Goal: Find specific page/section: Find specific page/section

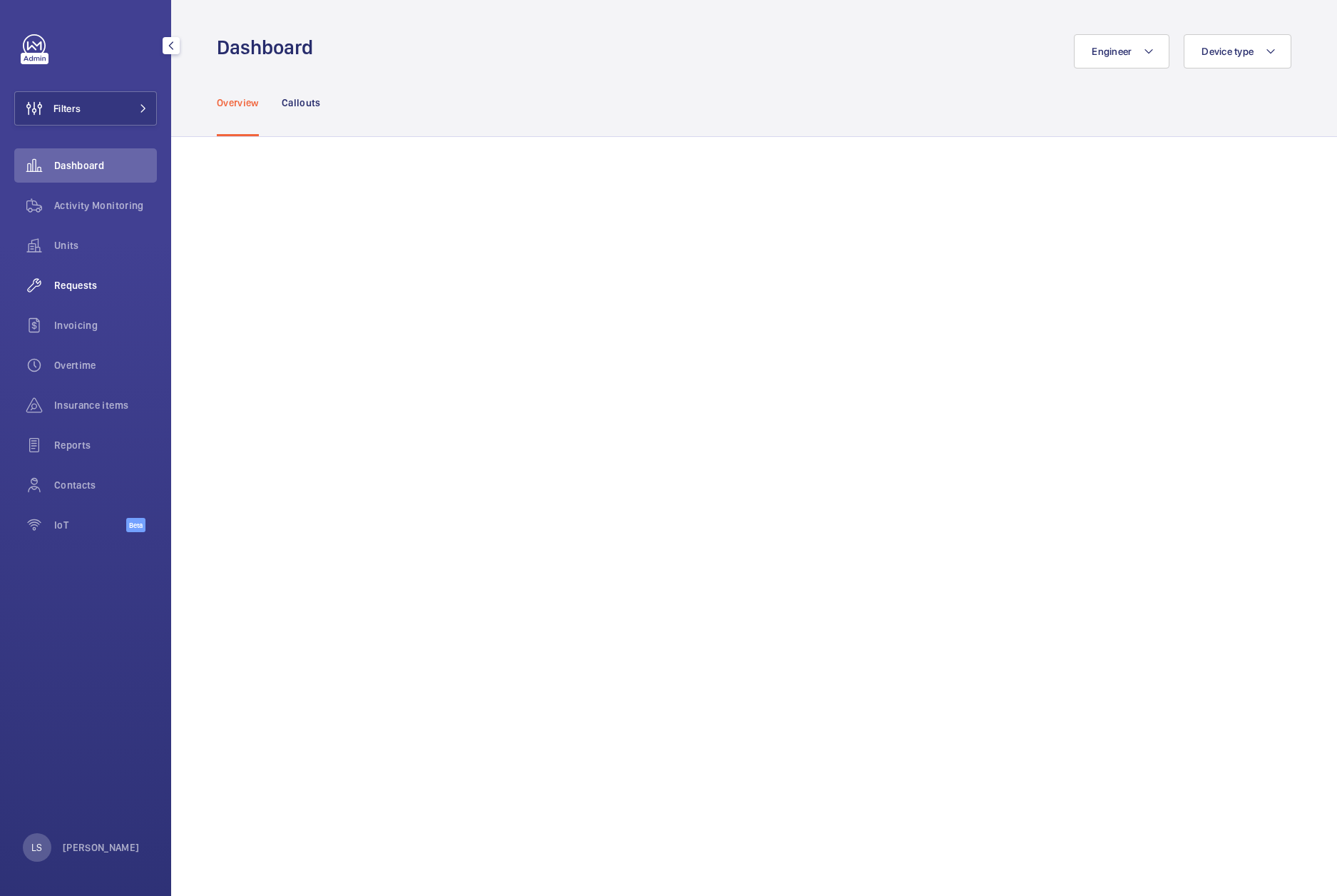
click at [80, 280] on span "Requests" at bounding box center [105, 285] width 103 height 15
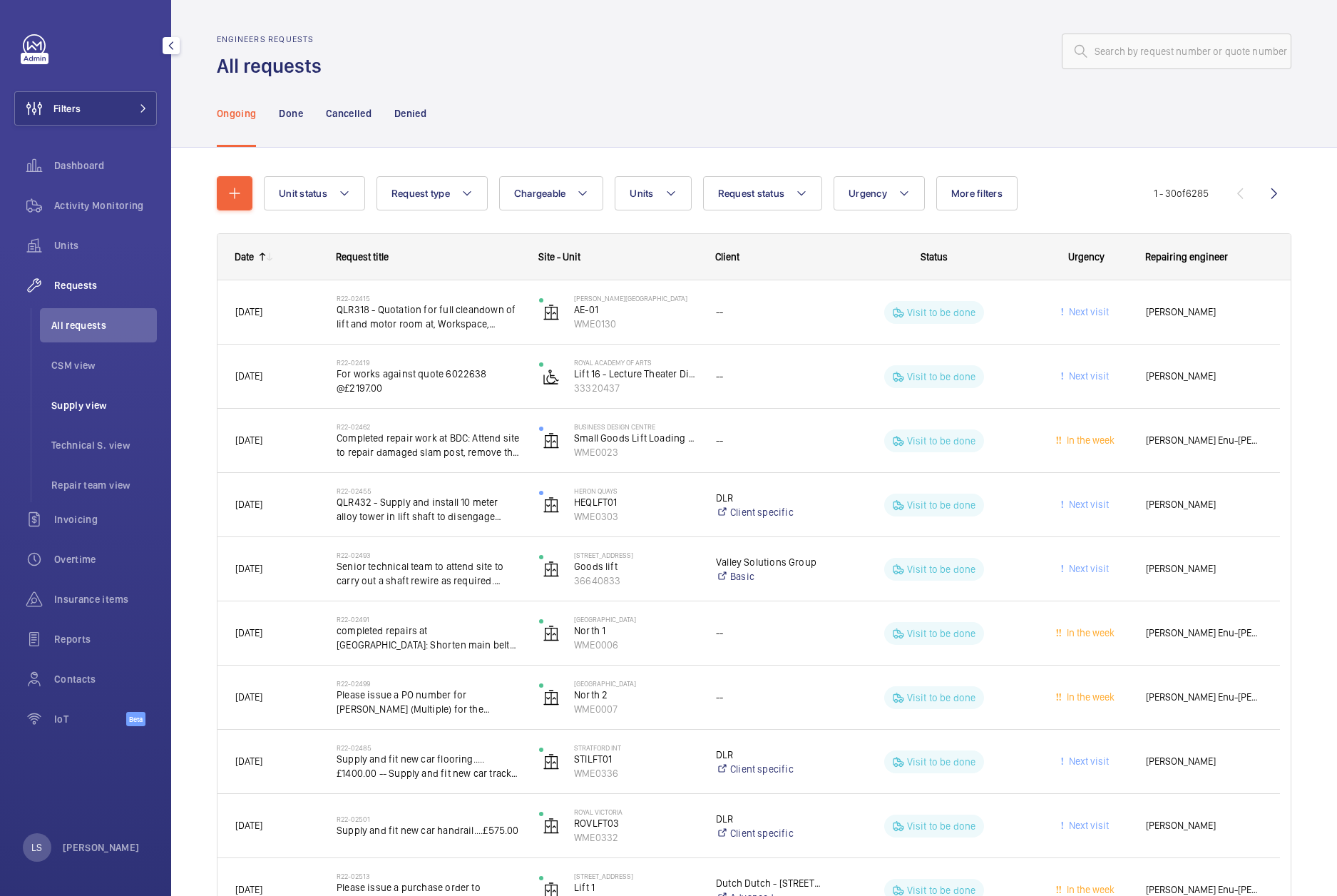
click at [79, 405] on span "Supply view" at bounding box center [104, 405] width 105 height 15
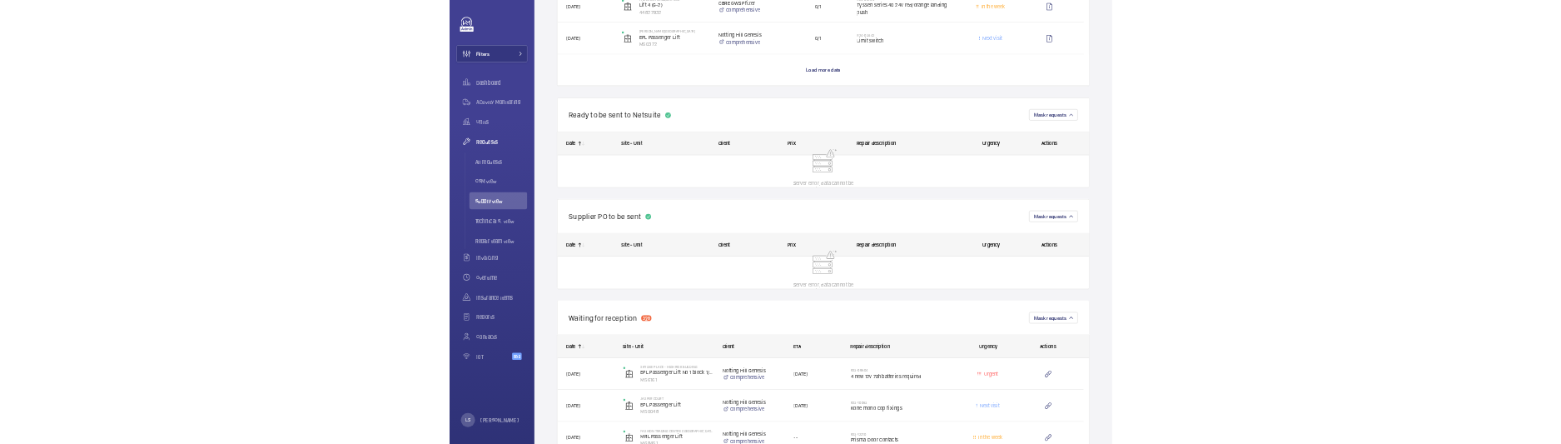
scroll to position [3414, 0]
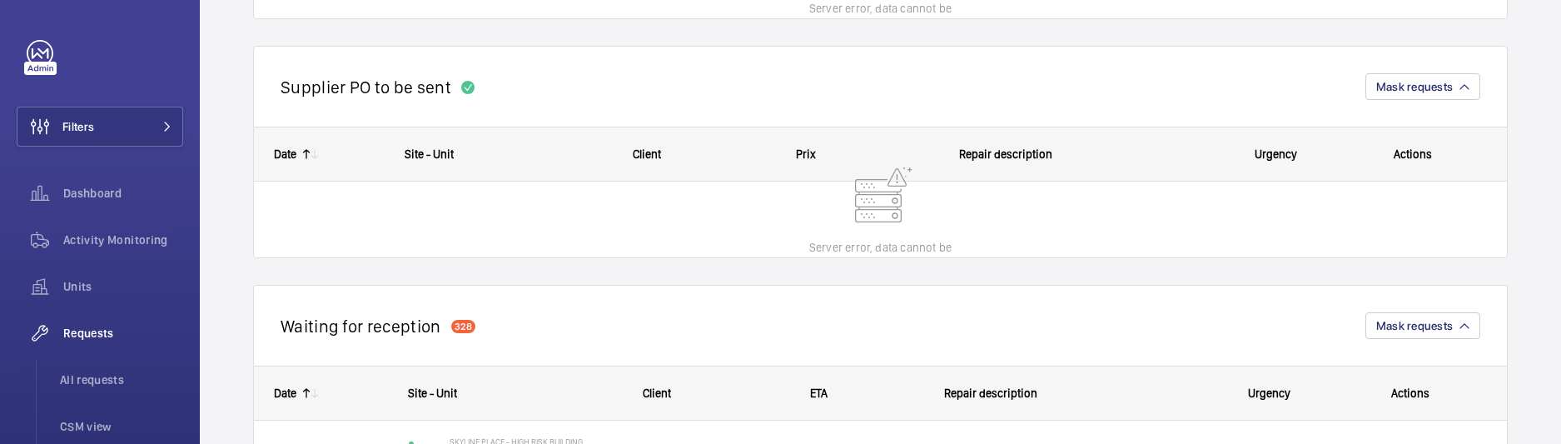
scroll to position [3769, 0]
